Goal: Book appointment/travel/reservation

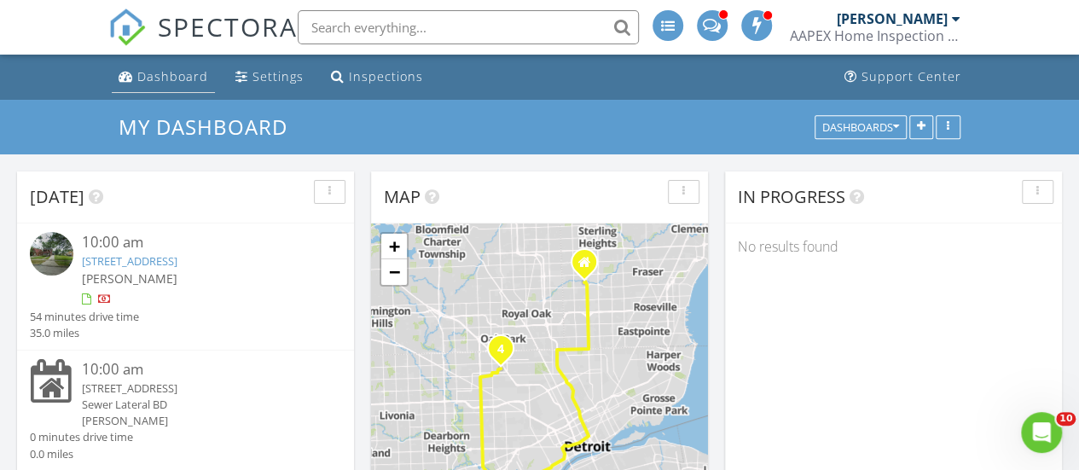
click at [141, 76] on div "Dashboard" at bounding box center [172, 76] width 71 height 16
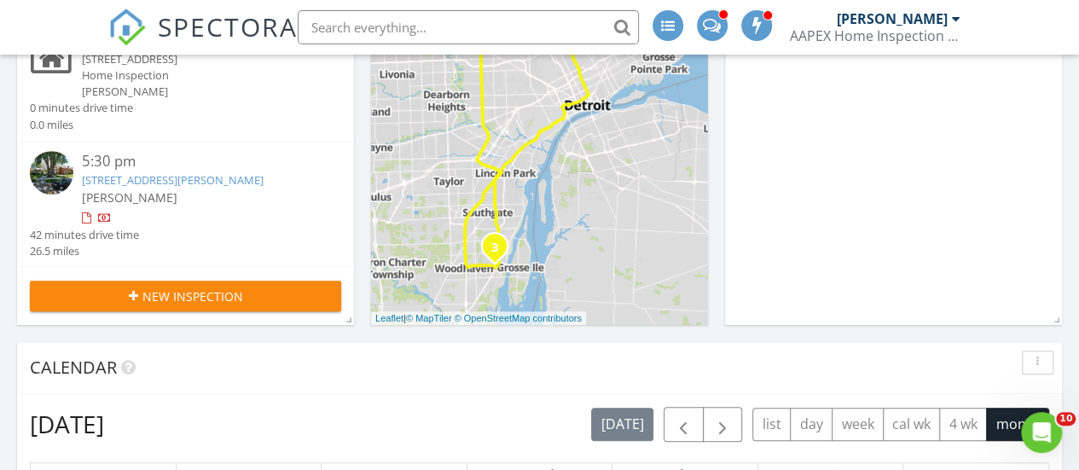
scroll to position [109, 0]
click at [107, 177] on link "18282 Freeland St, Detroit, MI 48235" at bounding box center [173, 179] width 182 height 15
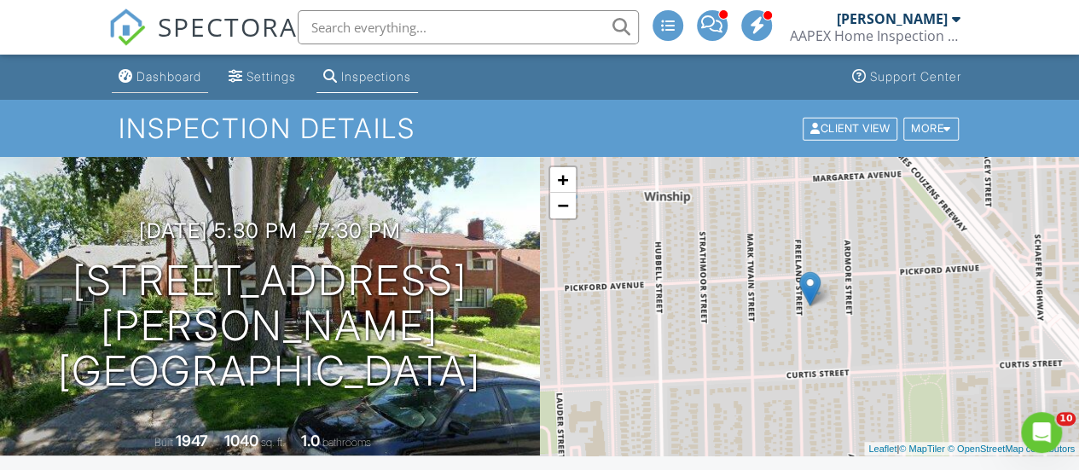
click at [161, 78] on div "Dashboard" at bounding box center [168, 76] width 65 height 15
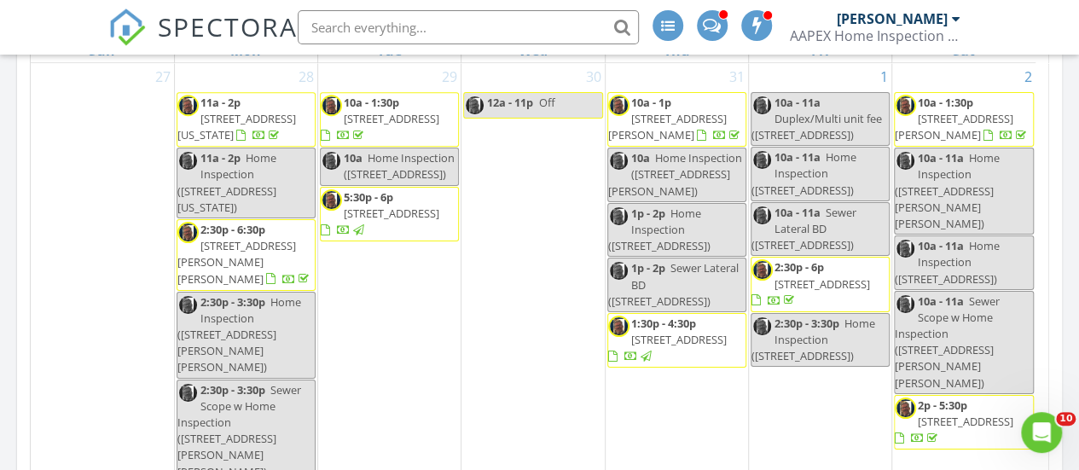
scroll to position [426, 0]
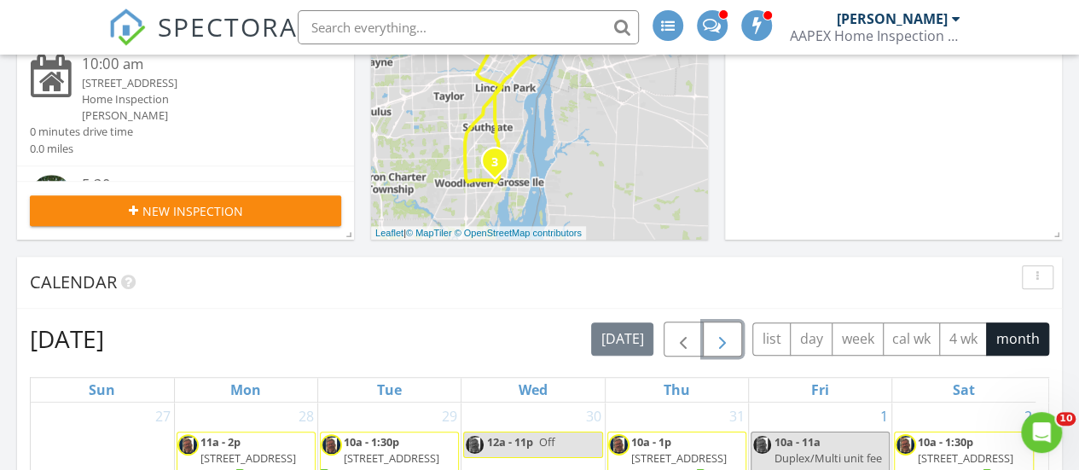
click at [723, 346] on span "button" at bounding box center [722, 339] width 20 height 20
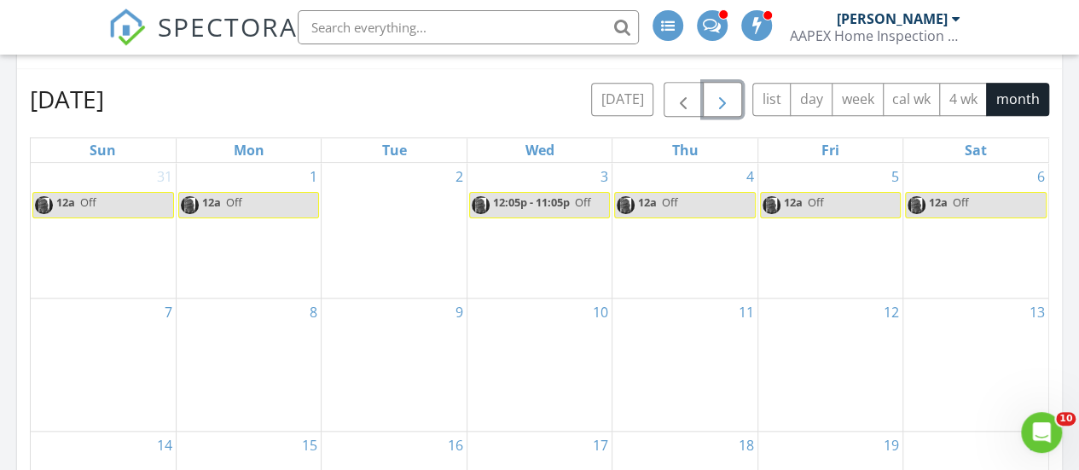
scroll to position [682, 0]
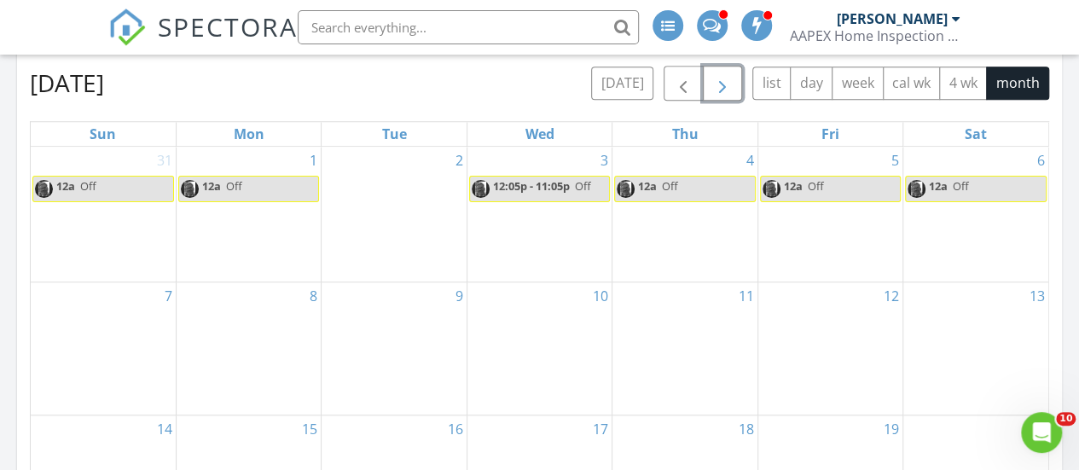
click at [535, 342] on div "10" at bounding box center [539, 348] width 144 height 132
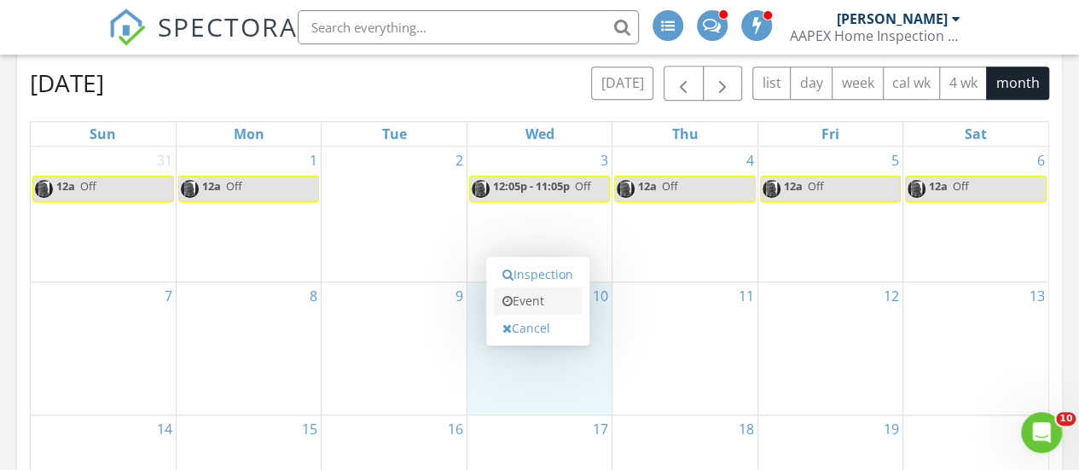
click at [524, 305] on link "Event" at bounding box center [538, 300] width 88 height 27
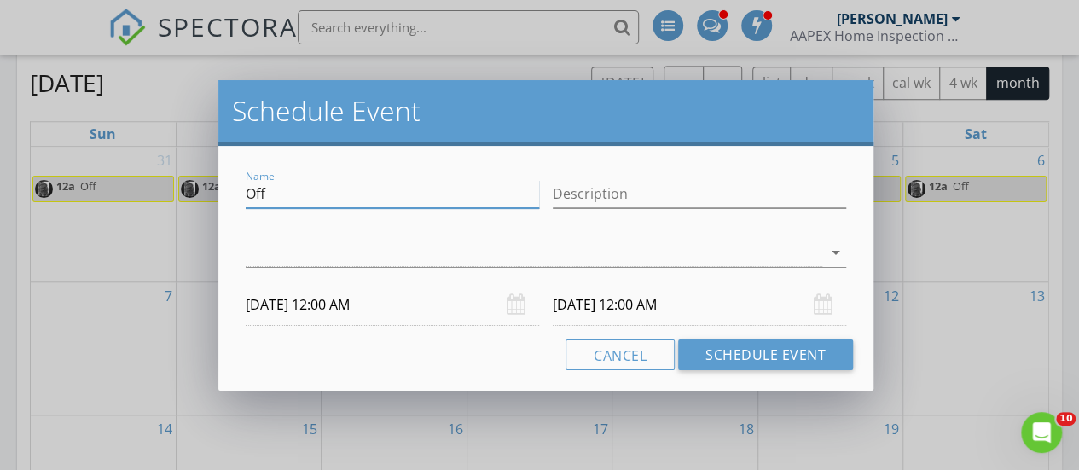
click at [280, 190] on input "Off" at bounding box center [392, 194] width 293 height 28
click at [259, 240] on div at bounding box center [534, 253] width 577 height 28
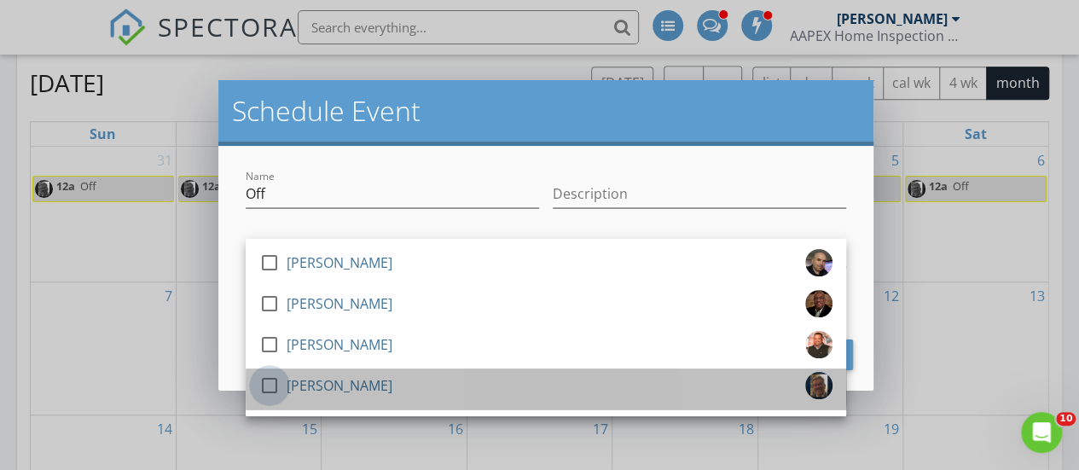
click at [267, 384] on div at bounding box center [269, 385] width 29 height 29
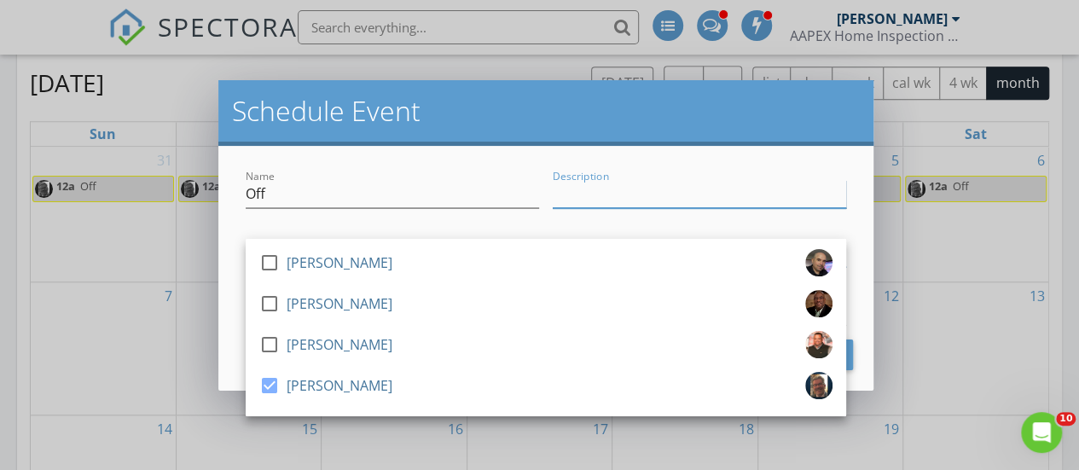
click at [645, 201] on input "Description" at bounding box center [699, 194] width 293 height 28
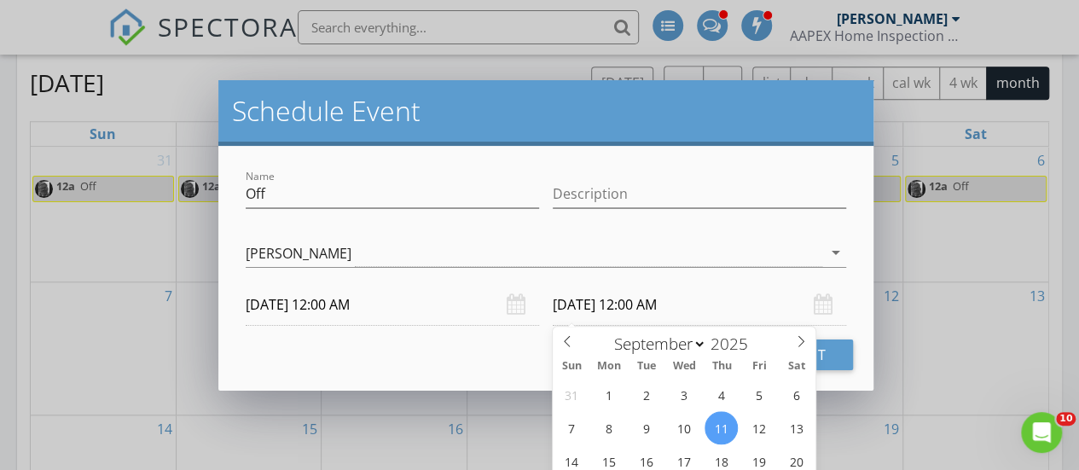
click at [583, 305] on input "09/11/2025 12:00 AM" at bounding box center [699, 305] width 293 height 42
type input "09/10/2025 12:00 AM"
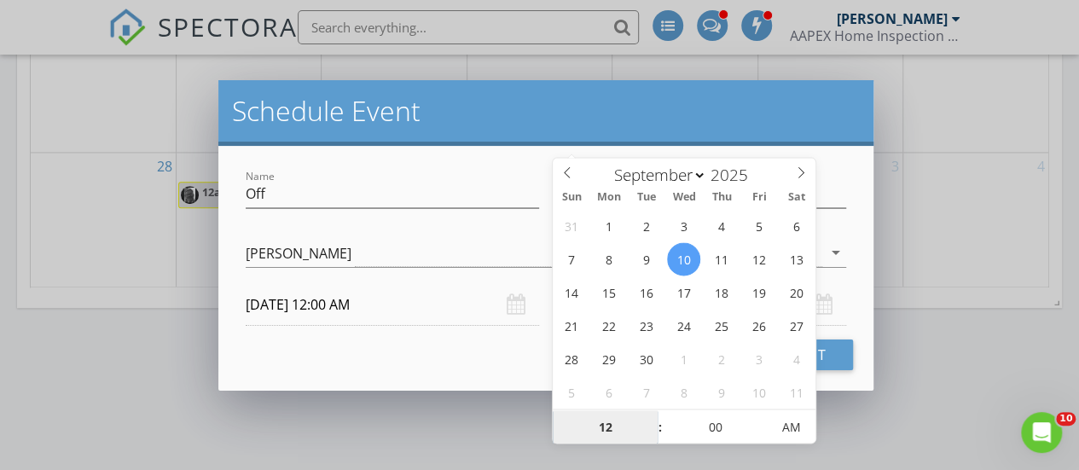
scroll to position [1213, 0]
type input "11"
type input "09/10/2025 11:00 PM"
click at [651, 432] on span at bounding box center [652, 433] width 12 height 17
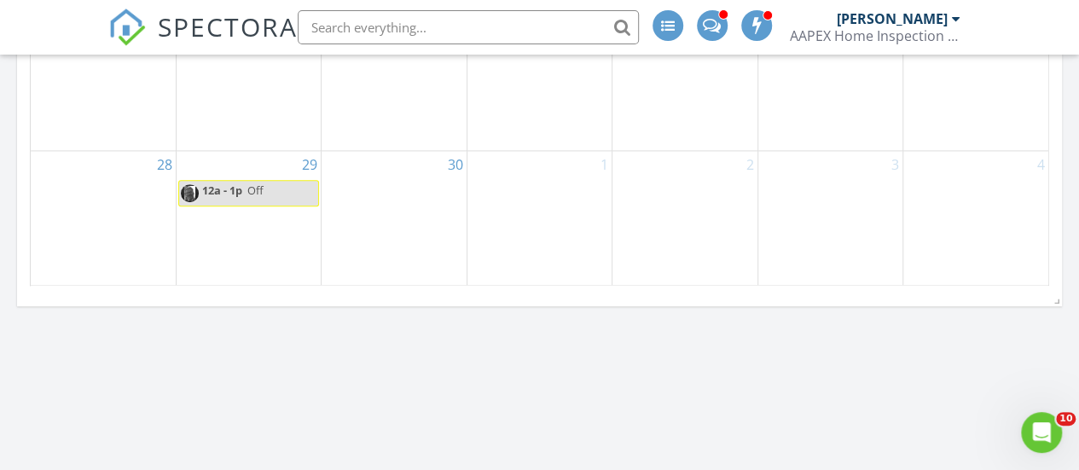
click at [850, 413] on div at bounding box center [539, 235] width 1079 height 470
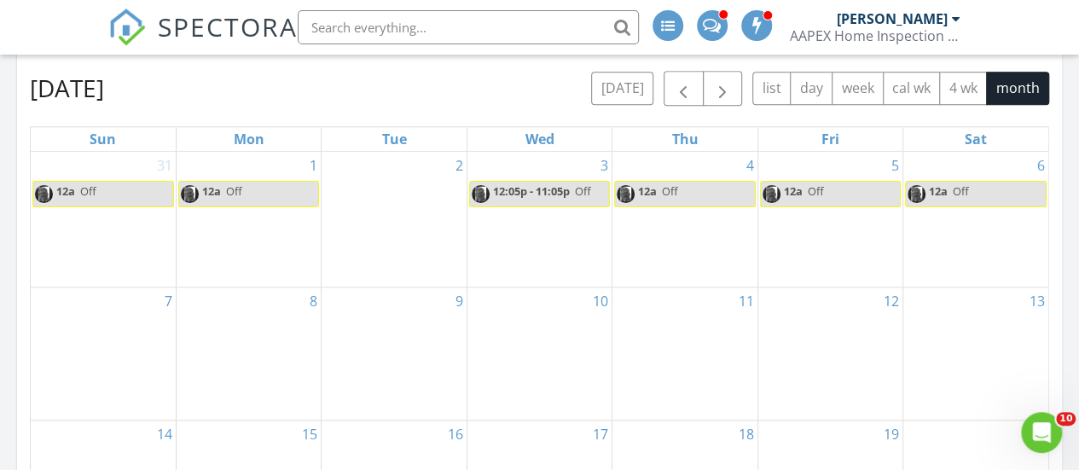
scroll to position [701, 0]
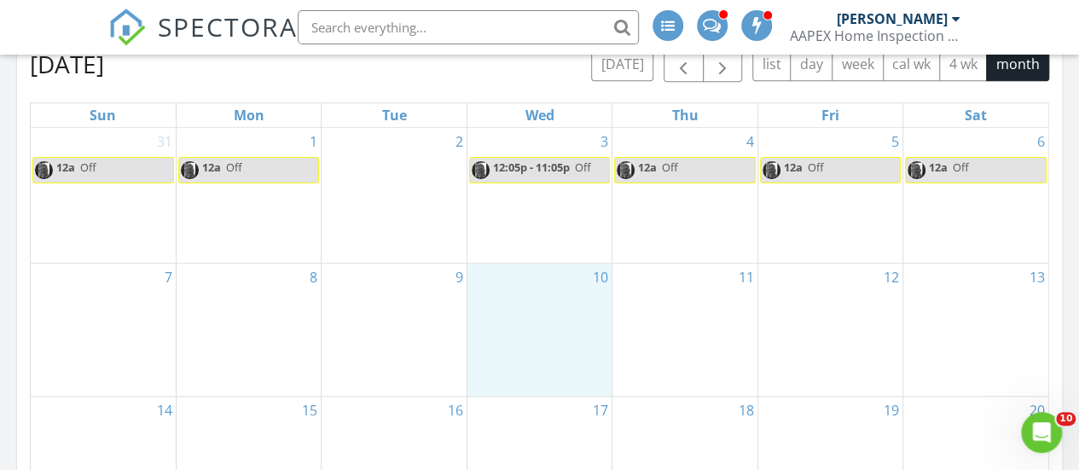
click at [541, 325] on div "10" at bounding box center [539, 330] width 144 height 132
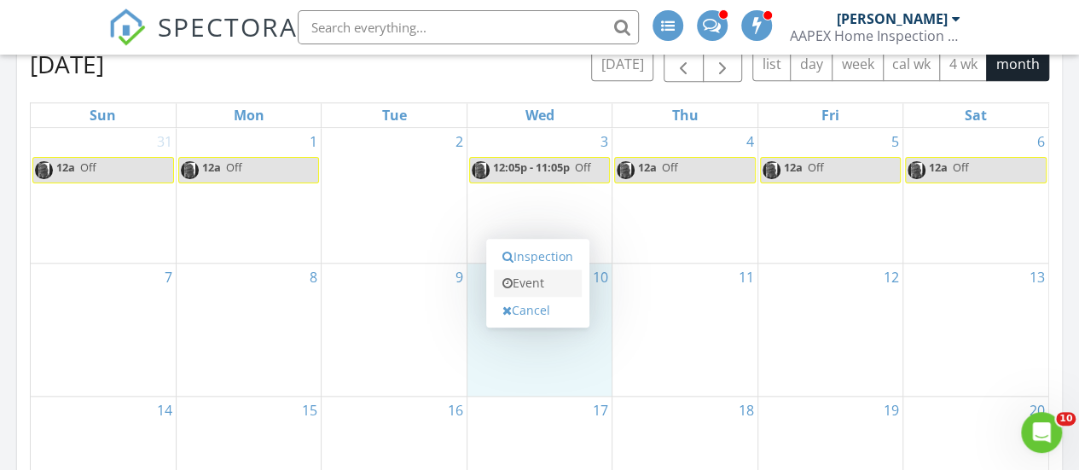
click at [535, 282] on link "Event" at bounding box center [538, 283] width 88 height 27
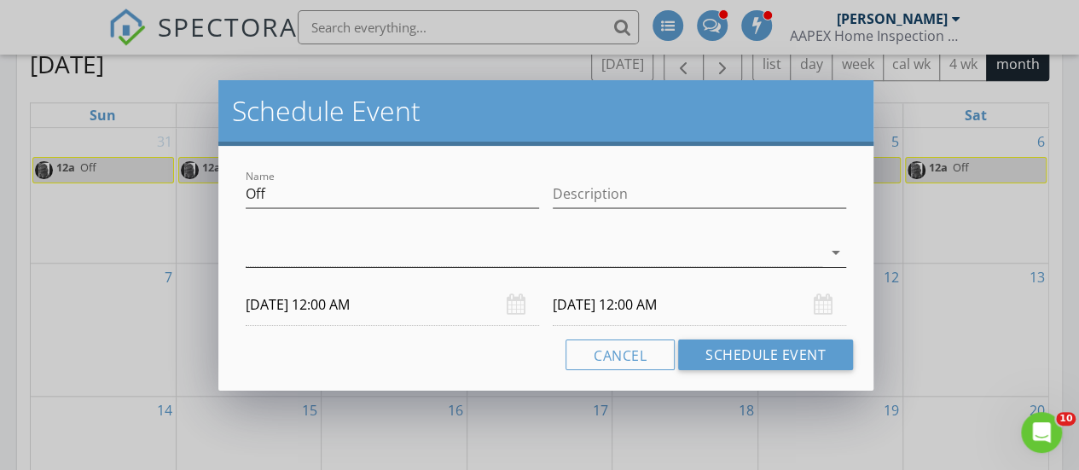
click at [305, 248] on div at bounding box center [534, 253] width 577 height 28
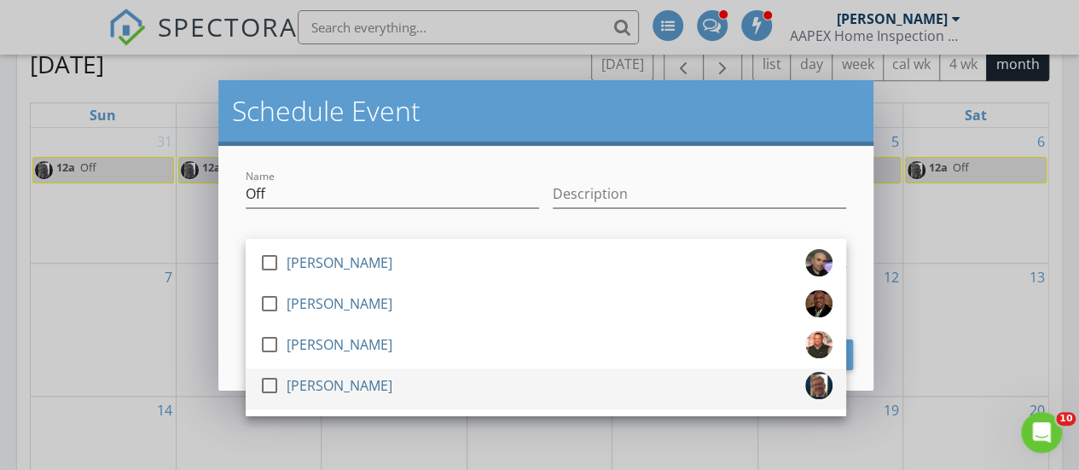
click at [271, 385] on div at bounding box center [269, 385] width 29 height 29
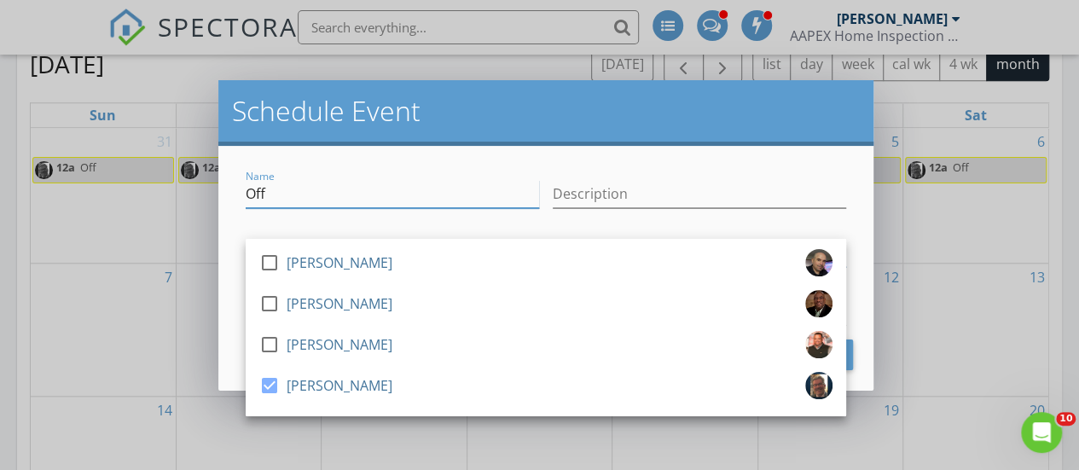
click at [430, 192] on input "Off" at bounding box center [392, 194] width 293 height 28
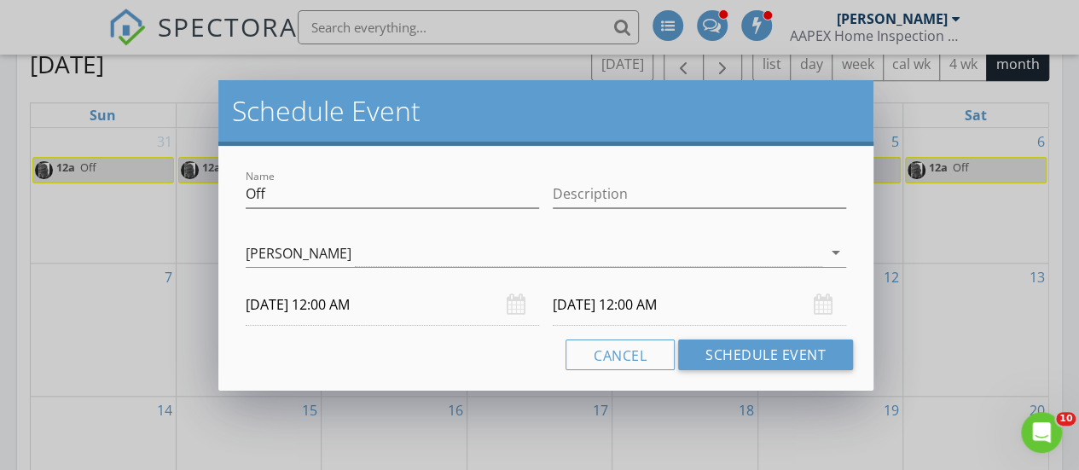
click at [826, 303] on div "09/11/2025 12:00 AM" at bounding box center [699, 305] width 293 height 42
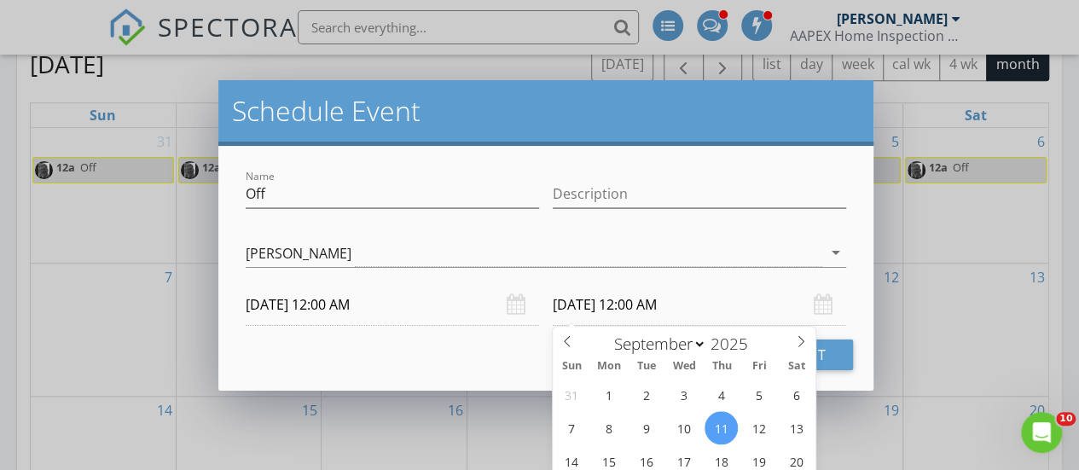
click at [626, 296] on input "09/11/2025 12:00 AM" at bounding box center [699, 305] width 293 height 42
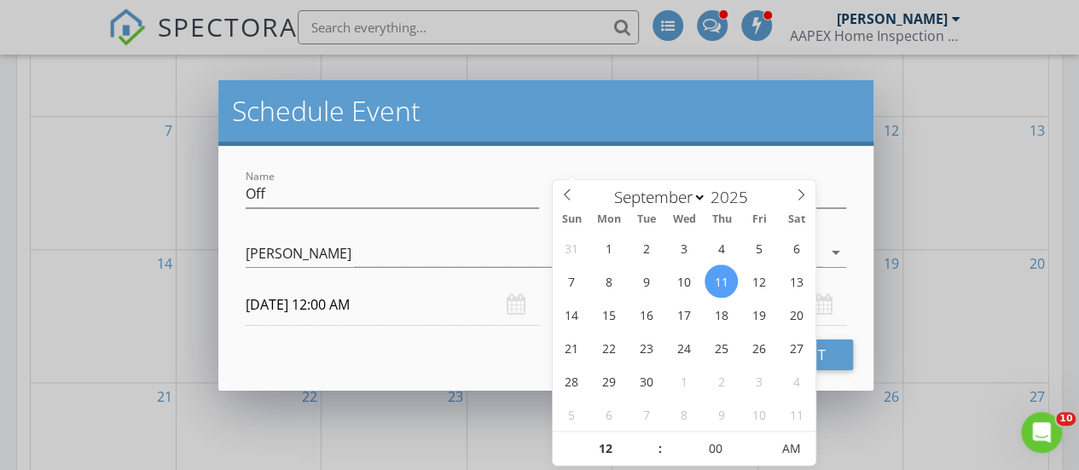
scroll to position [872, 0]
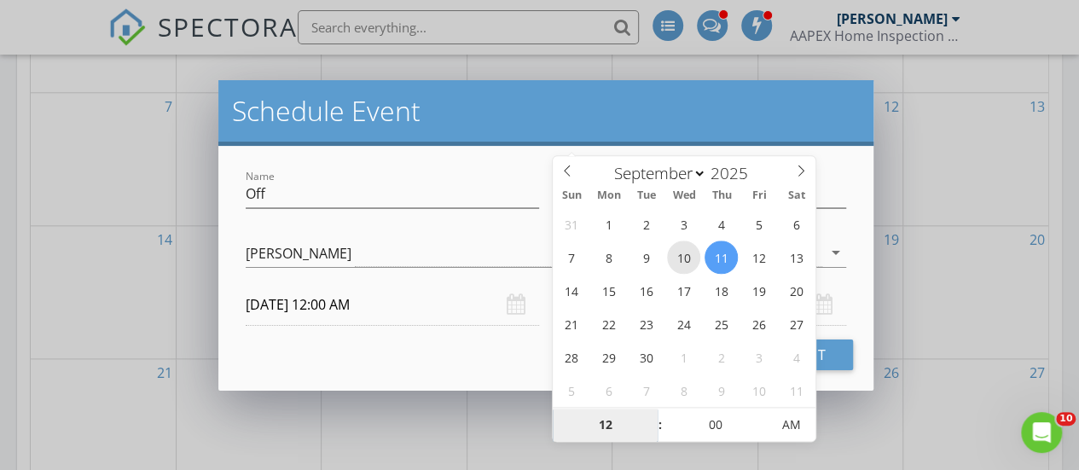
type input "09/10/2025 12:00 AM"
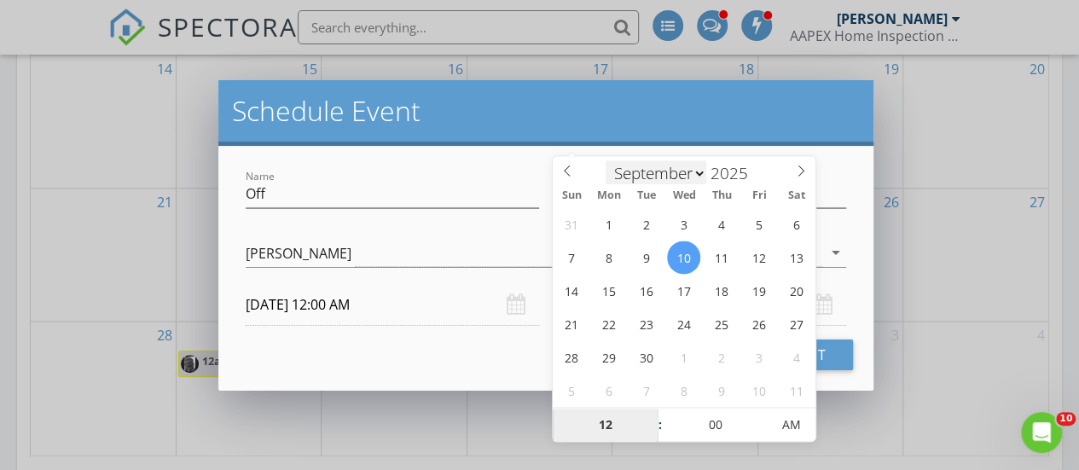
scroll to position [1128, 0]
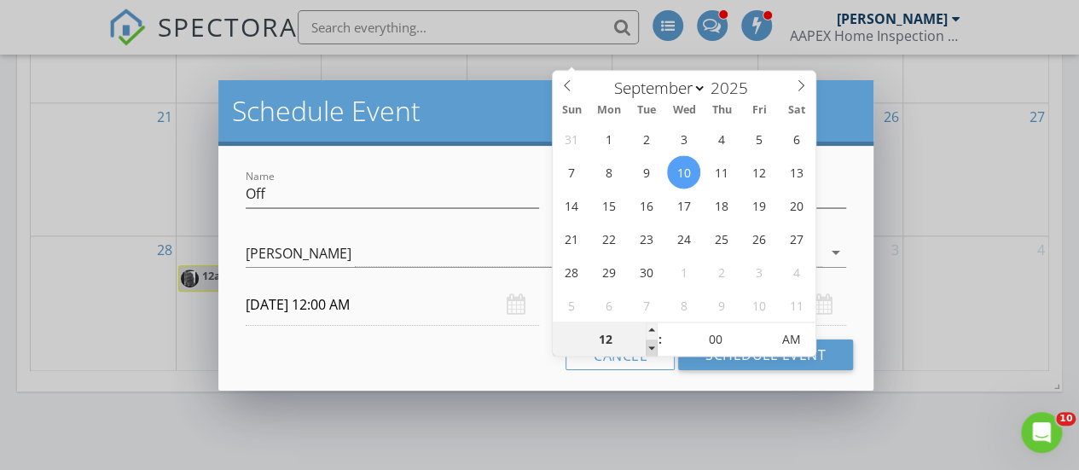
type input "11"
type input "09/10/2025 11:00 PM"
click at [652, 346] on span at bounding box center [652, 347] width 12 height 17
click at [461, 225] on div "check_box_outline_blank Chris Charow check_box_outline_blank Maceo Banks check_…" at bounding box center [546, 254] width 614 height 59
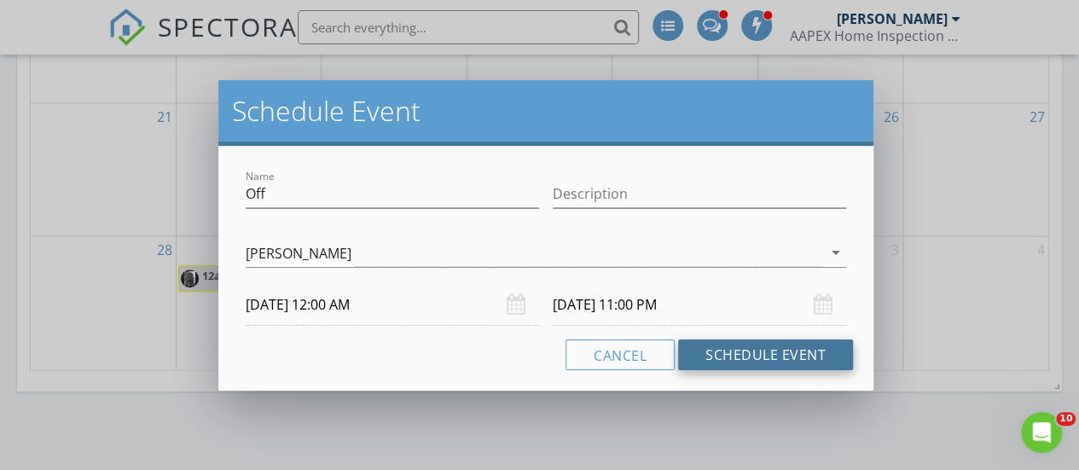
click at [737, 354] on button "Schedule Event" at bounding box center [765, 354] width 175 height 31
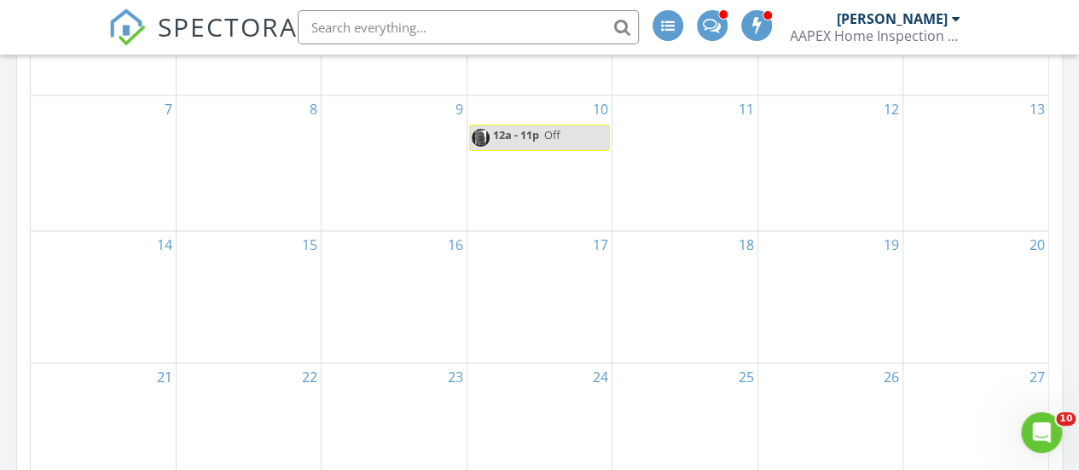
scroll to position [872, 0]
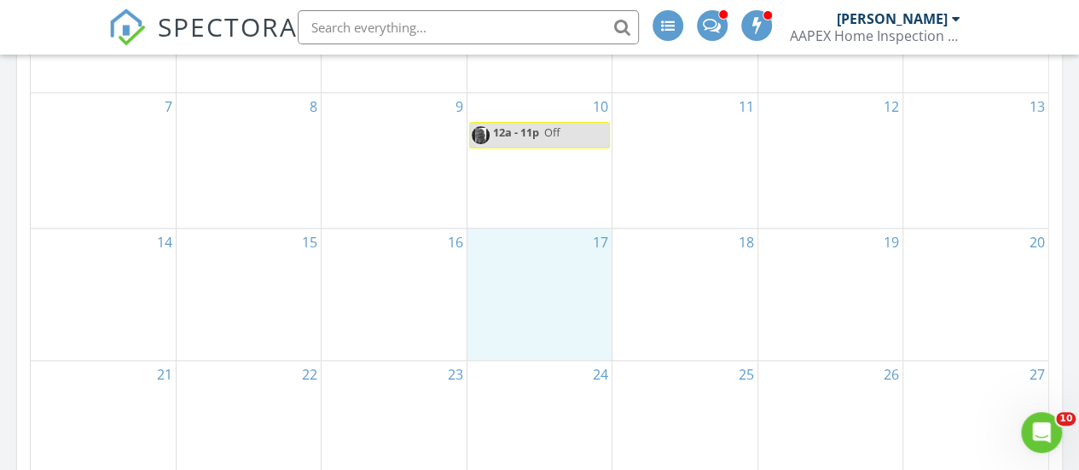
click at [531, 282] on div "17" at bounding box center [539, 294] width 144 height 131
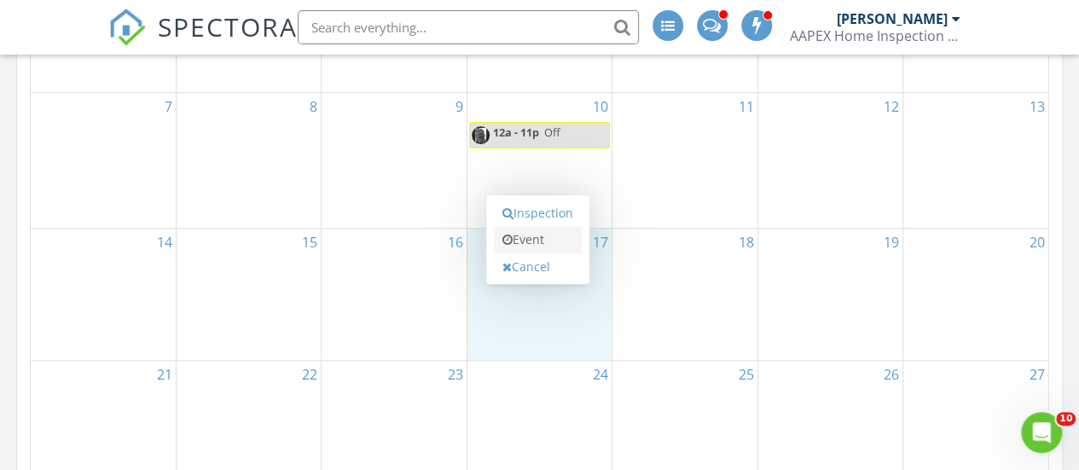
click at [519, 238] on link "Event" at bounding box center [538, 239] width 88 height 27
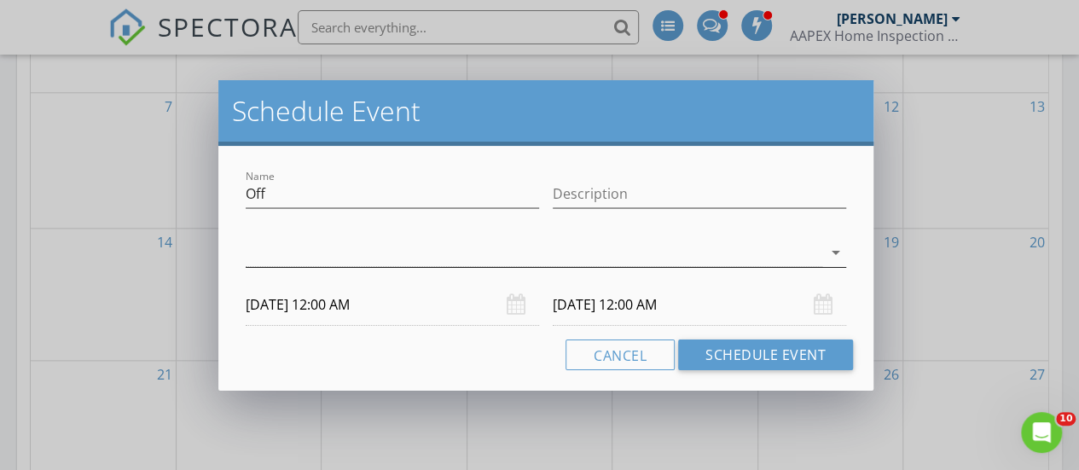
click at [343, 252] on div at bounding box center [534, 253] width 577 height 28
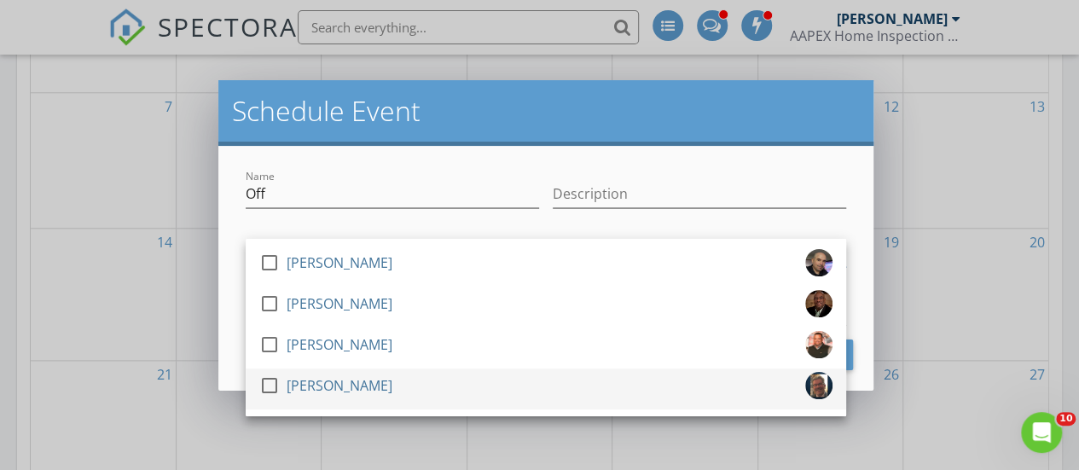
click at [270, 384] on div at bounding box center [269, 385] width 29 height 29
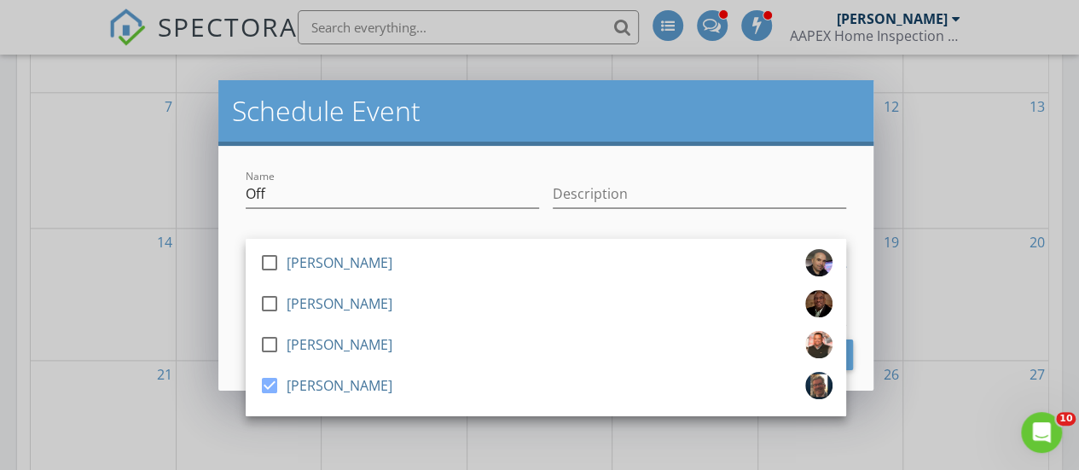
click at [430, 209] on div "Name Off" at bounding box center [392, 202] width 293 height 45
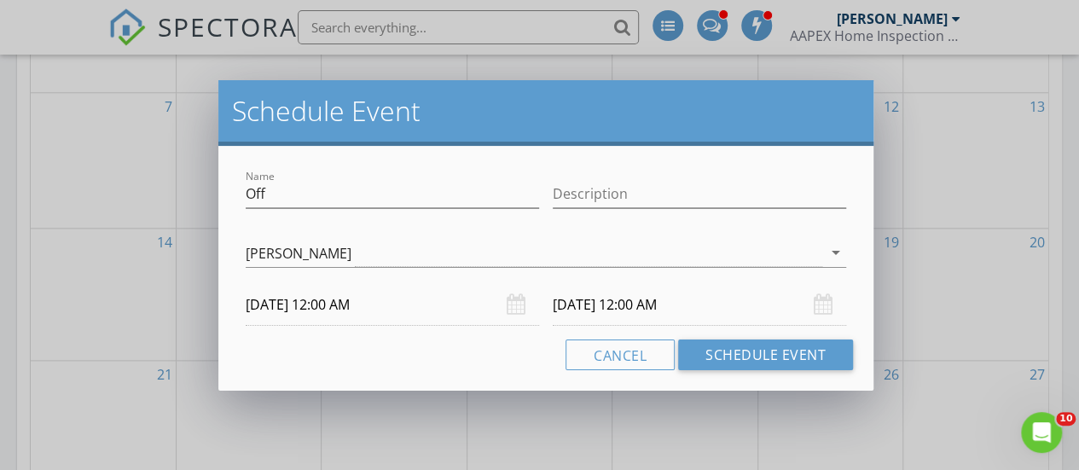
click at [609, 306] on input "09/18/2025 12:00 AM" at bounding box center [699, 305] width 293 height 42
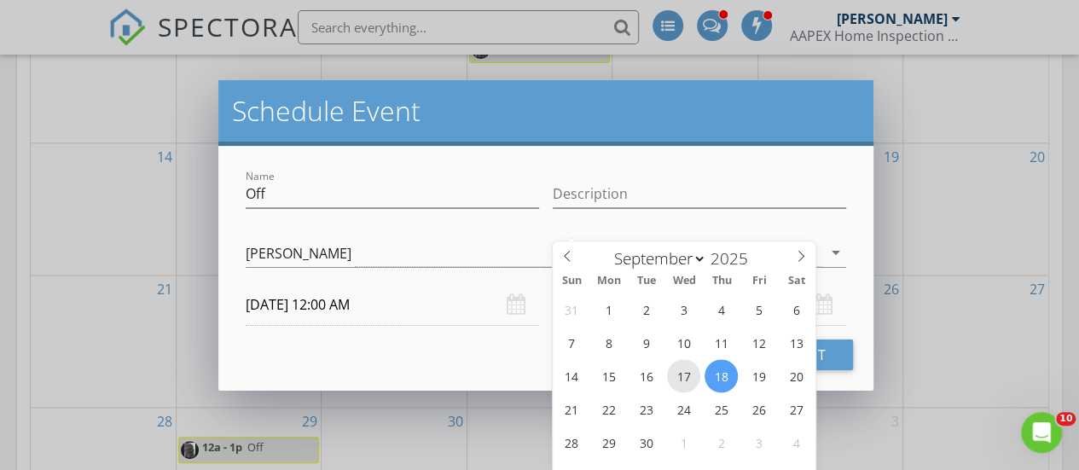
type input "09/17/2025 12:00 AM"
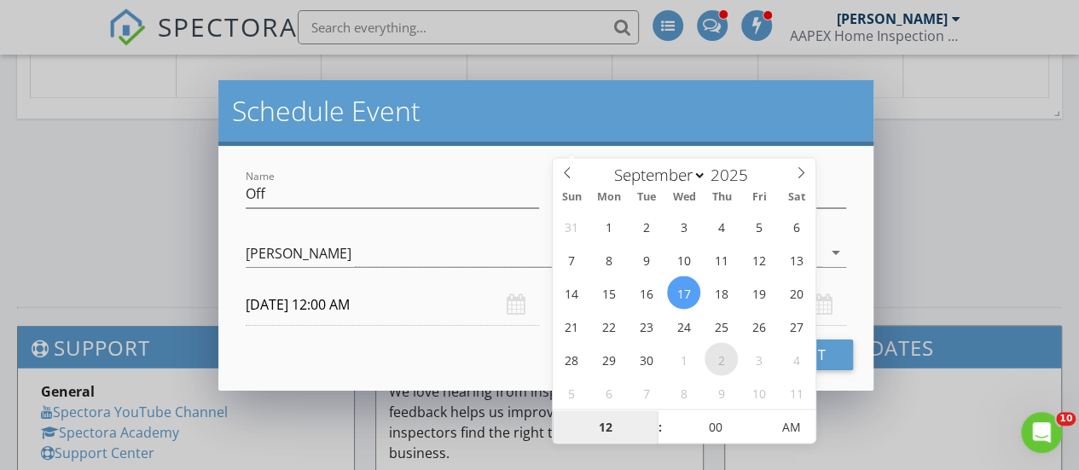
scroll to position [1402, 0]
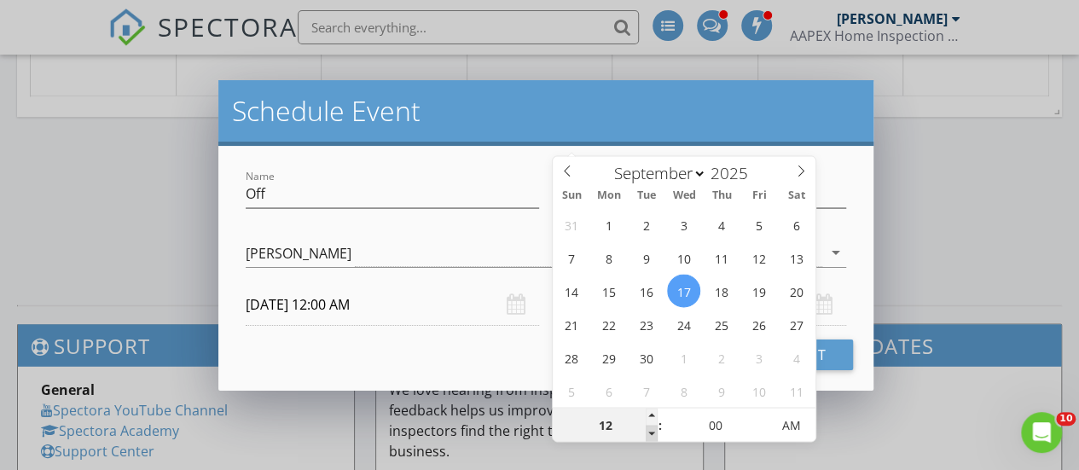
type input "11"
type input "09/17/2025 11:00 PM"
click at [650, 429] on span at bounding box center [652, 433] width 12 height 17
click at [505, 223] on div at bounding box center [392, 220] width 293 height 10
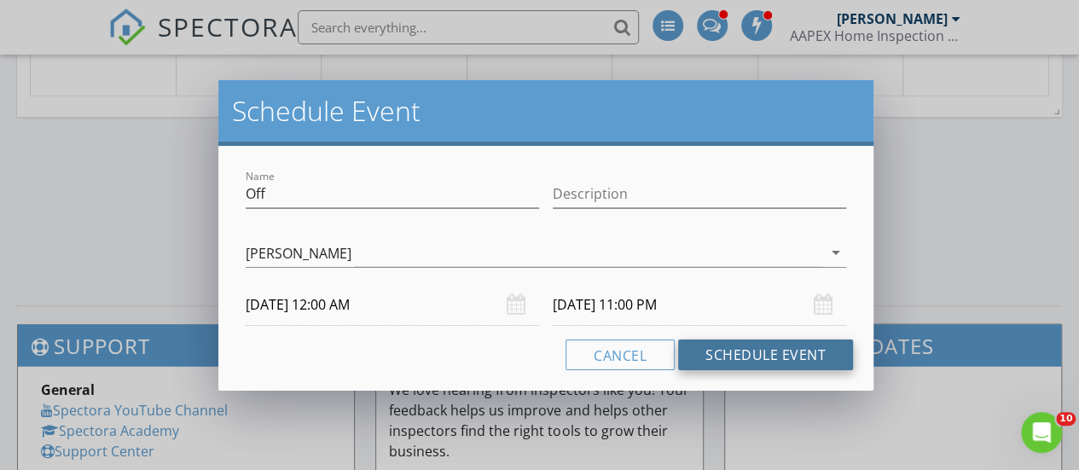
click at [766, 356] on button "Schedule Event" at bounding box center [765, 354] width 175 height 31
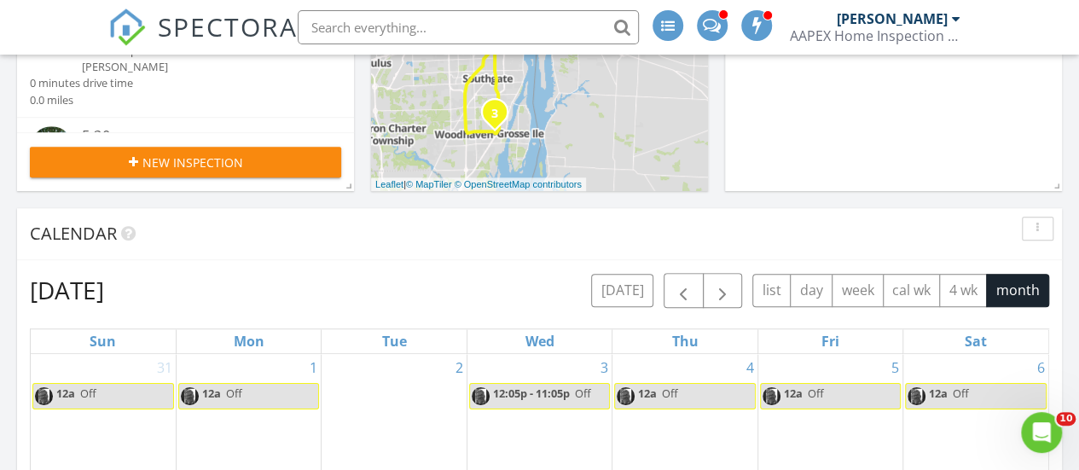
scroll to position [512, 0]
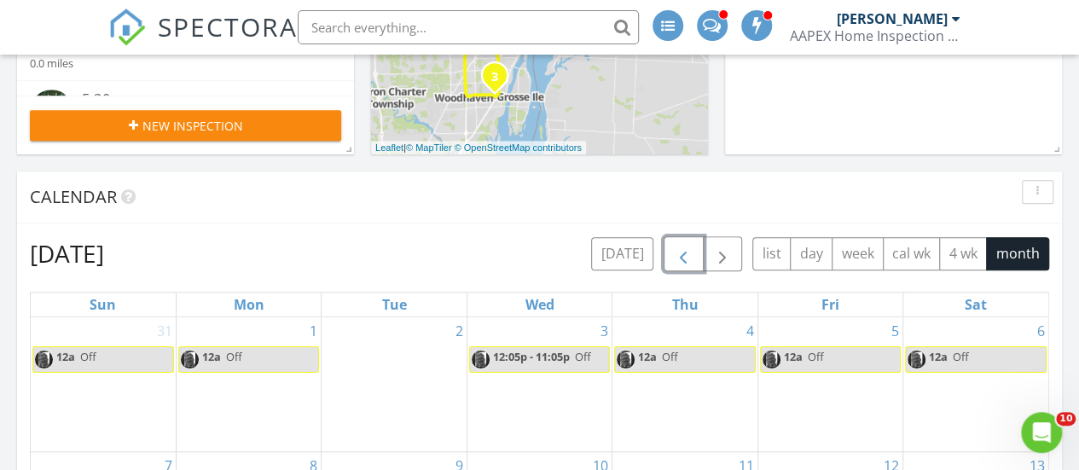
click at [686, 256] on span "button" at bounding box center [683, 254] width 20 height 20
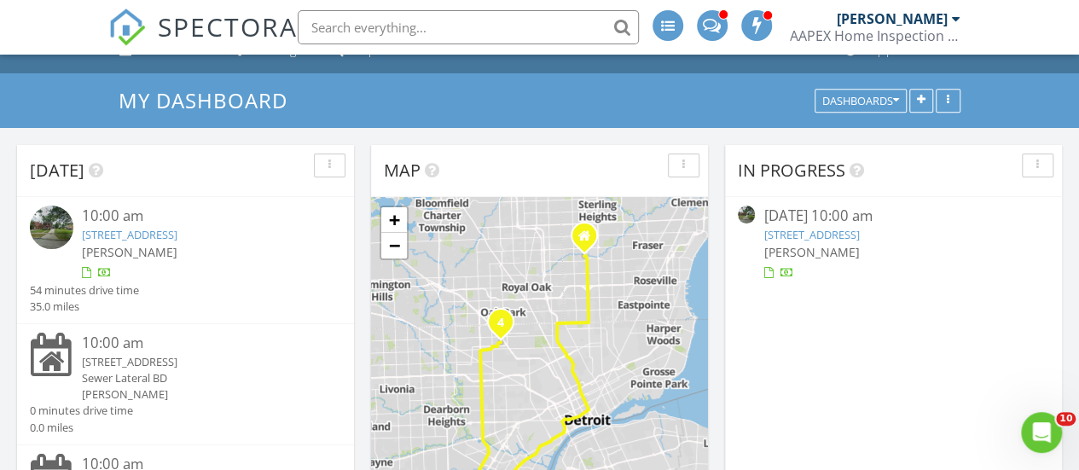
scroll to position [0, 0]
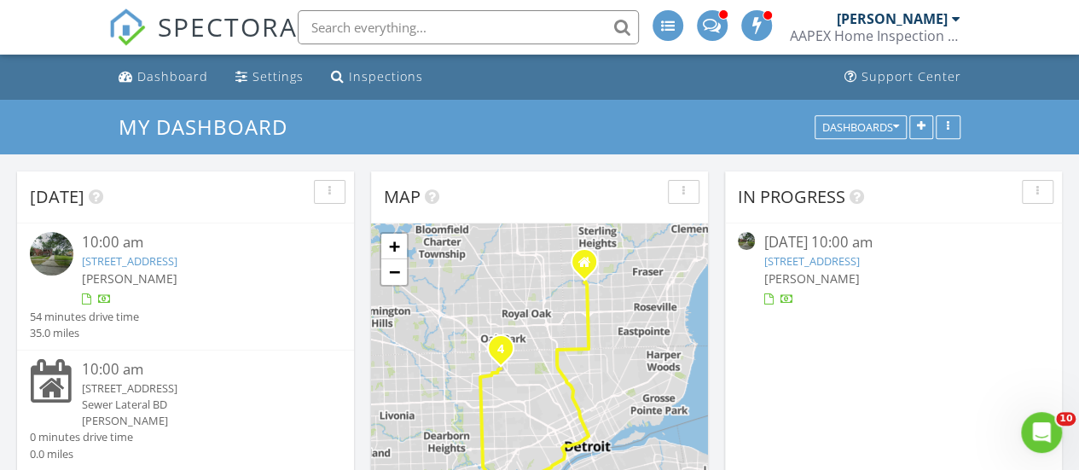
click at [798, 260] on link "2946 Parkwood St , Trenton, MI 48183" at bounding box center [811, 260] width 96 height 15
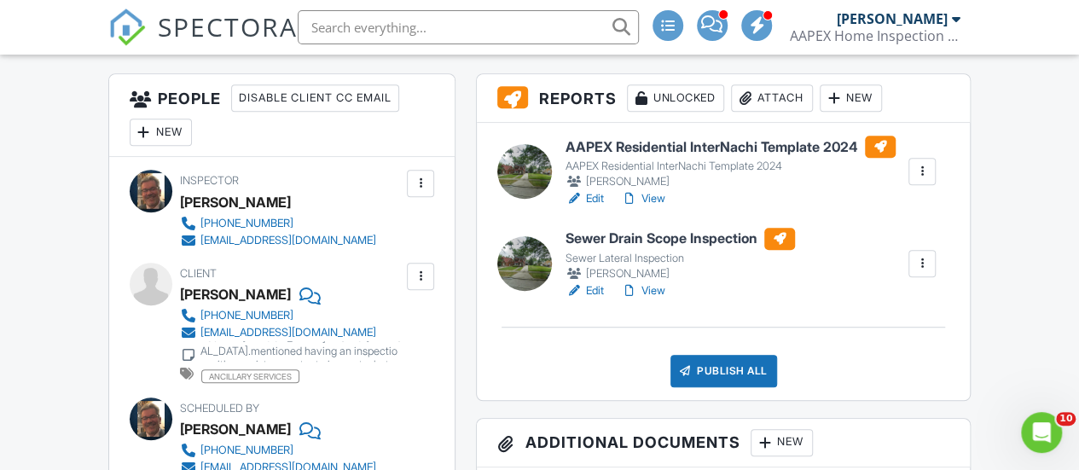
click at [592, 290] on link "Edit" at bounding box center [585, 290] width 38 height 17
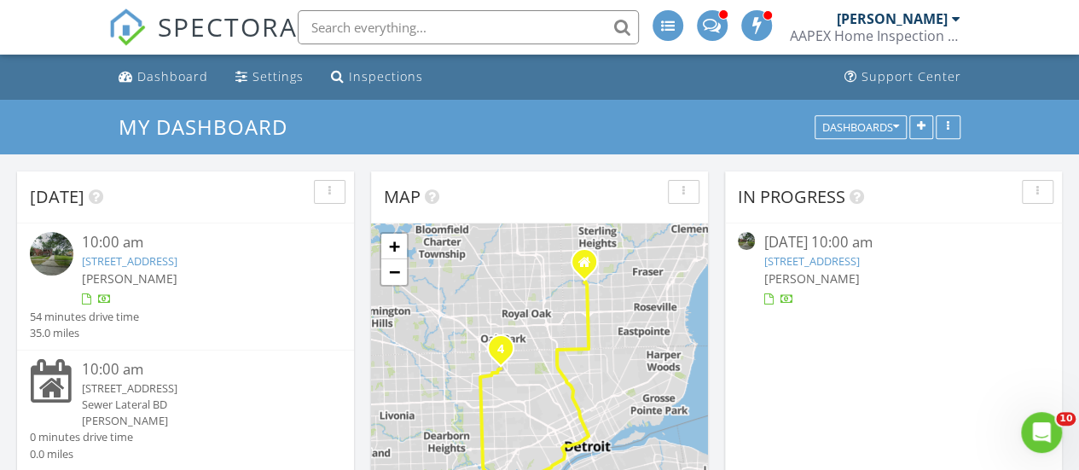
click at [774, 264] on link "2946 Parkwood St , Trenton, MI 48183" at bounding box center [811, 260] width 96 height 15
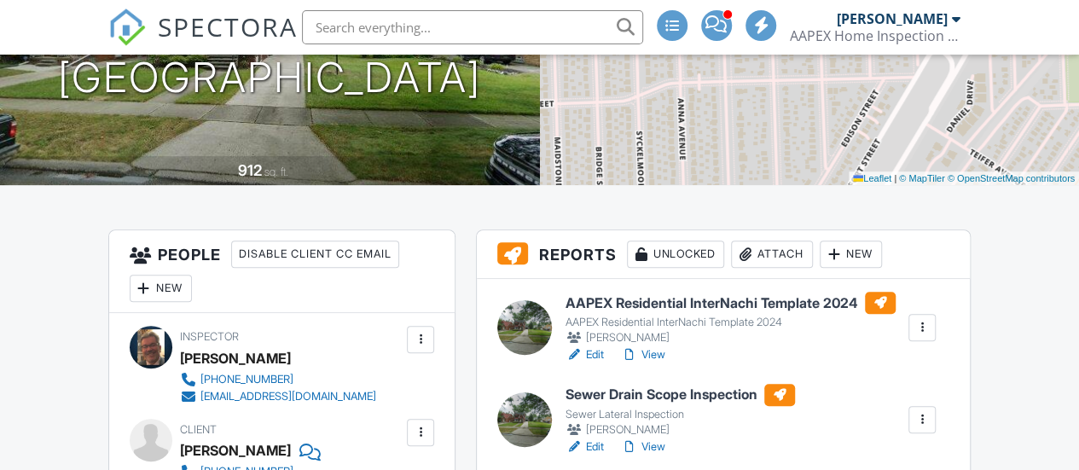
scroll to position [256, 0]
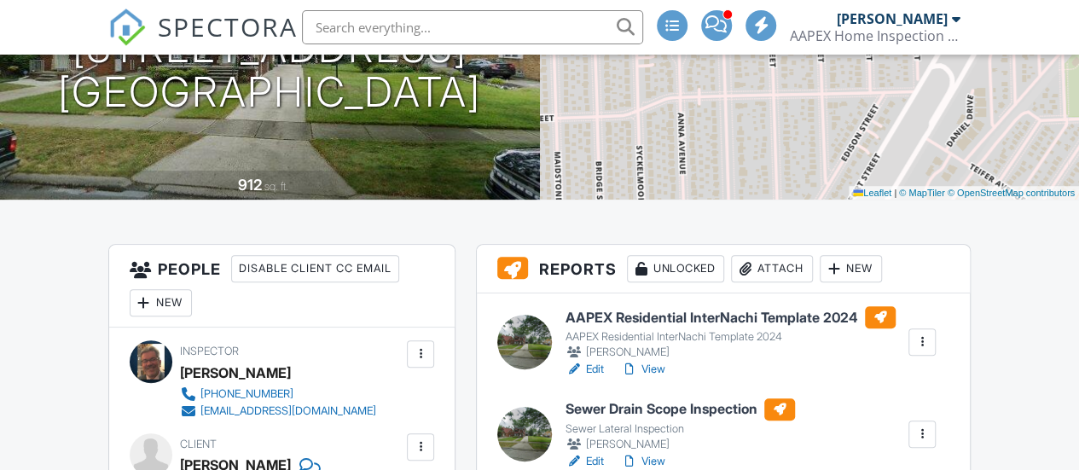
click at [595, 371] on link "Edit" at bounding box center [585, 369] width 38 height 17
